Goal: Browse casually

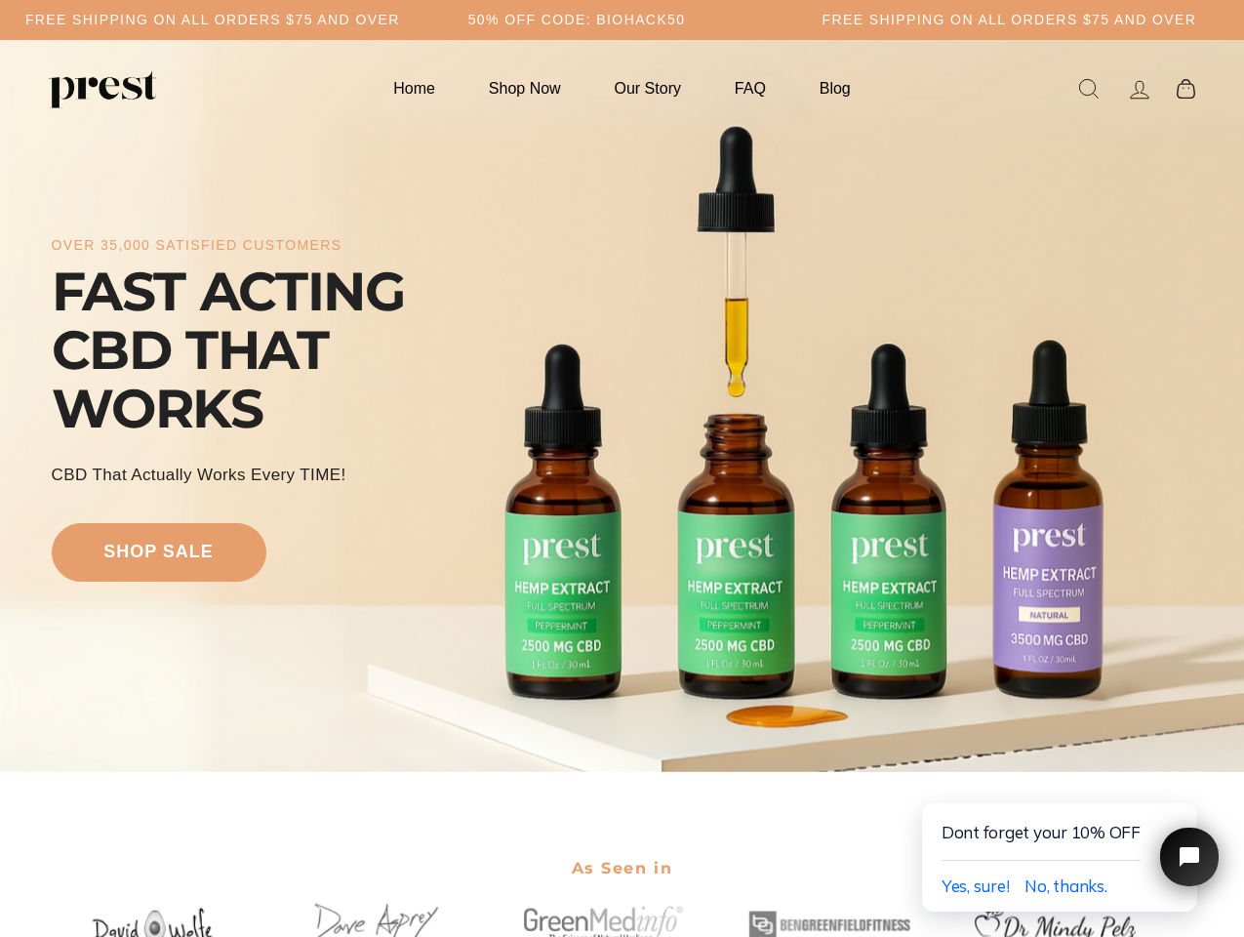
click at [622, 468] on div "over 35,000 satisfied customers FAST ACTING CBD THAT WORKS CBD That Actually Wo…" at bounding box center [623, 406] width 1142 height 576
click at [622, 20] on h5 "50% OFF CODE: BIOHACK50" at bounding box center [577, 20] width 218 height 17
click at [622, 406] on div "over 35,000 satisfied customers FAST ACTING CBD THAT WORKS CBD That Actually Wo…" at bounding box center [623, 406] width 1142 height 576
click at [975, 886] on span "Yes, sure!" at bounding box center [976, 885] width 68 height 20
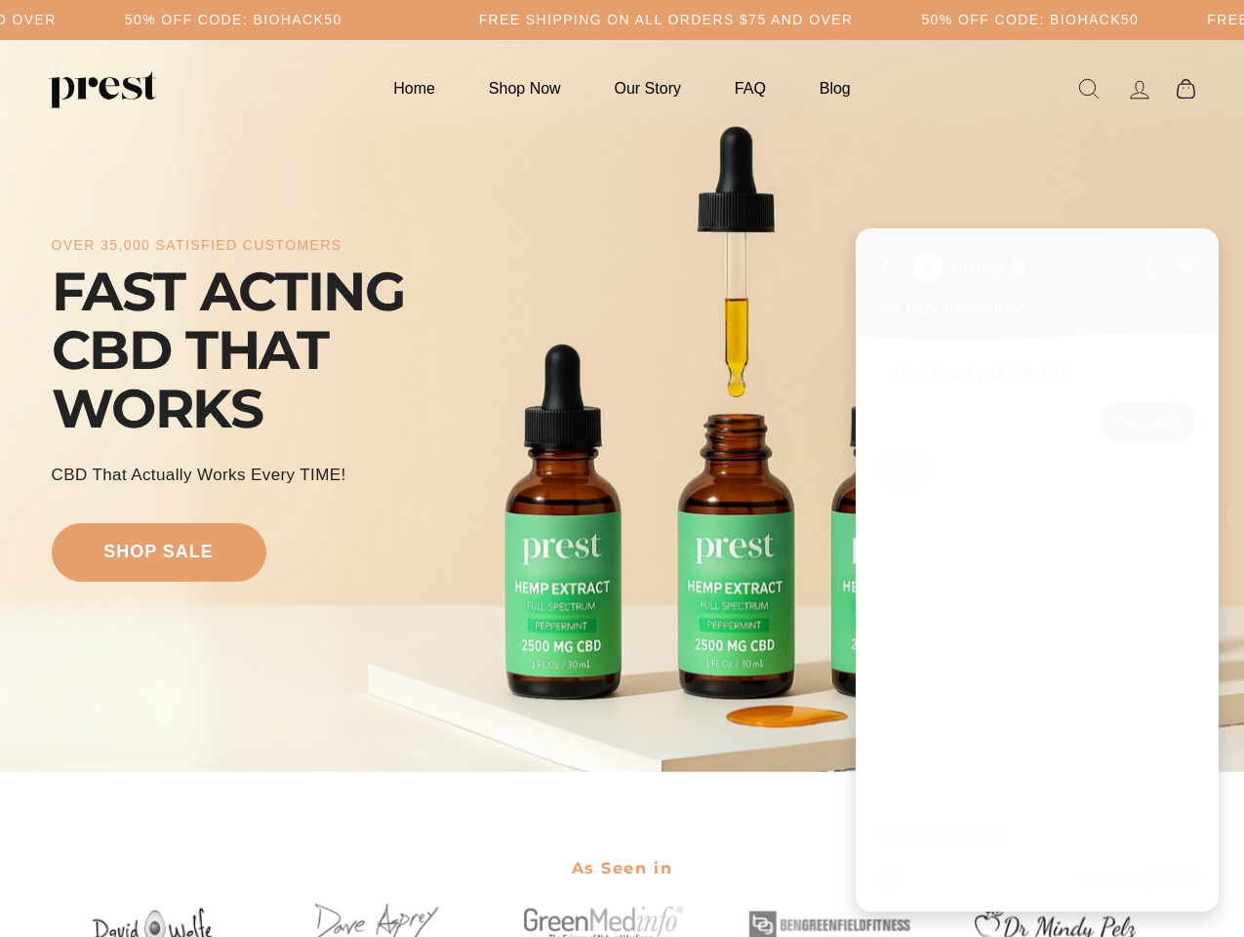
click at [1066, 886] on div "Emoji" at bounding box center [1037, 877] width 316 height 37
